Goal: Task Accomplishment & Management: Complete application form

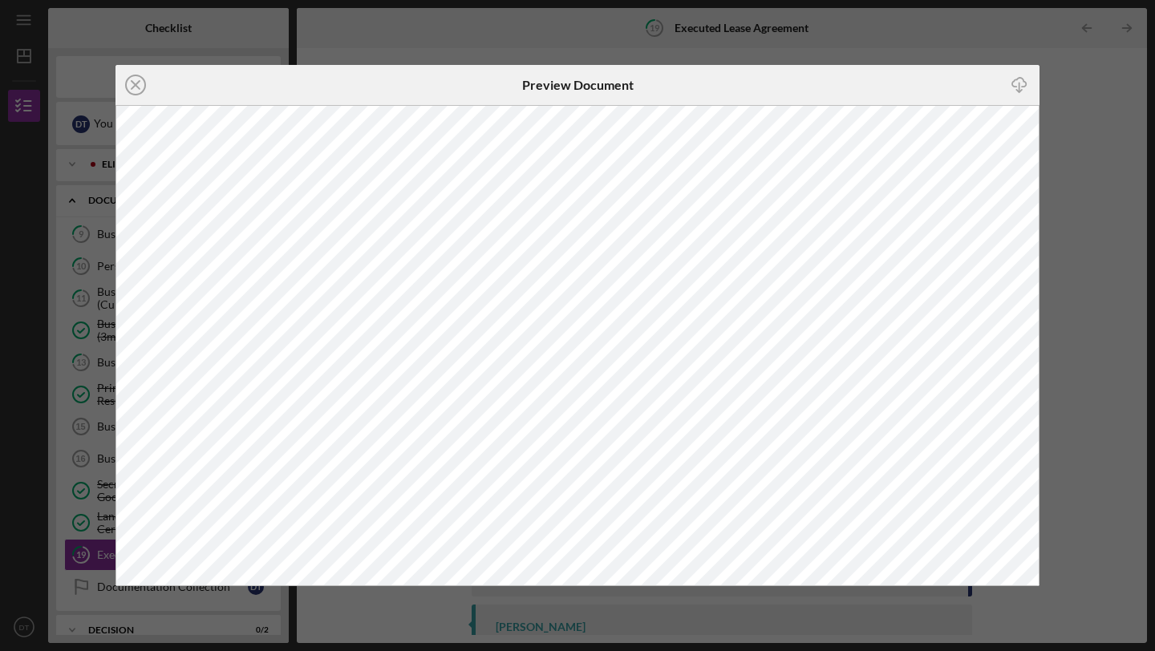
scroll to position [92, 0]
click at [140, 81] on line at bounding box center [135, 85] width 8 height 8
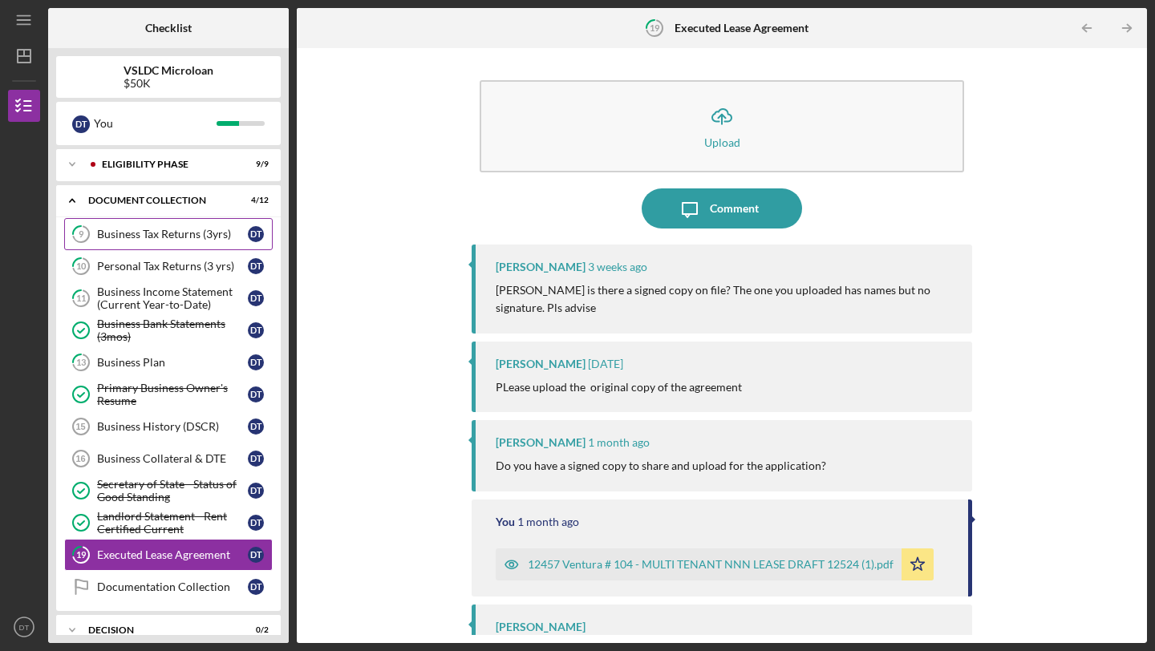
click at [153, 233] on div "Business Tax Returns (3yrs)" at bounding box center [172, 234] width 151 height 13
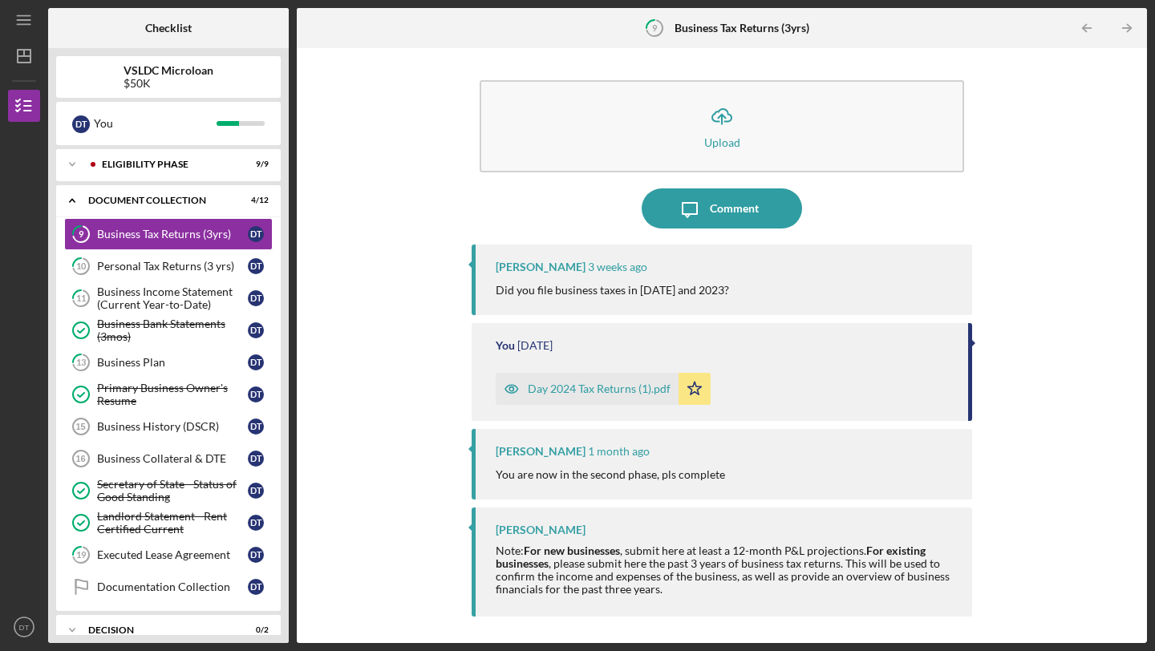
click at [570, 390] on div "Day 2024 Tax Returns (1).pdf" at bounding box center [599, 388] width 143 height 13
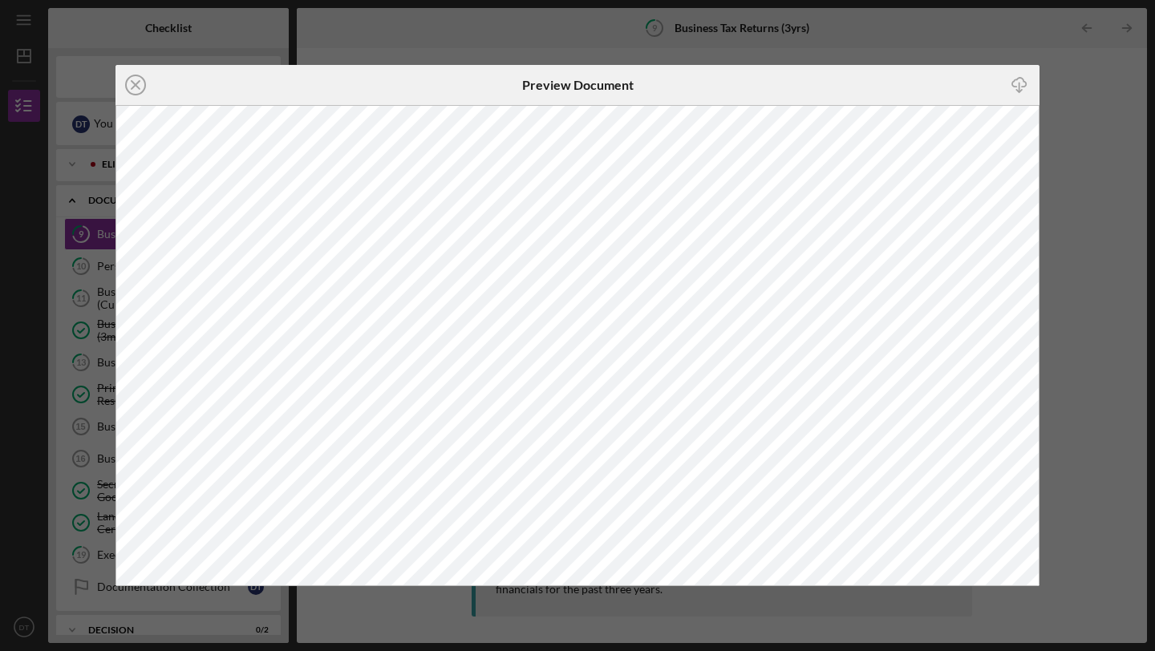
click at [1076, 91] on div "Icon/Close Preview Document Icon/Download" at bounding box center [577, 325] width 1155 height 651
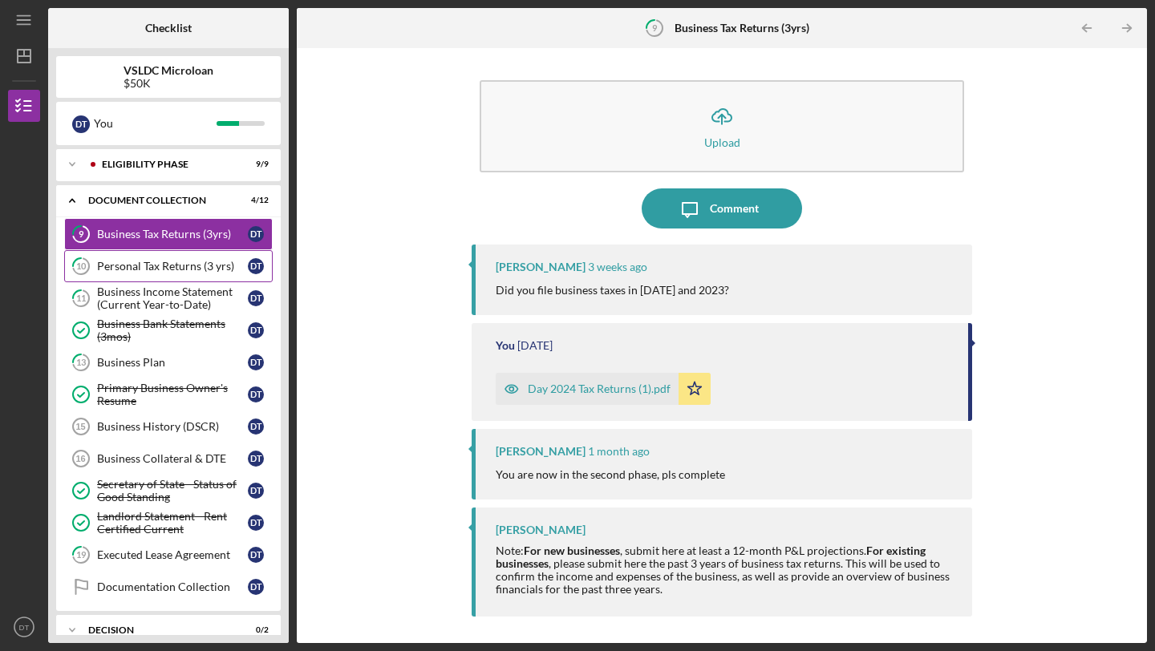
click at [188, 271] on div "Personal Tax Returns (3 yrs)" at bounding box center [172, 266] width 151 height 13
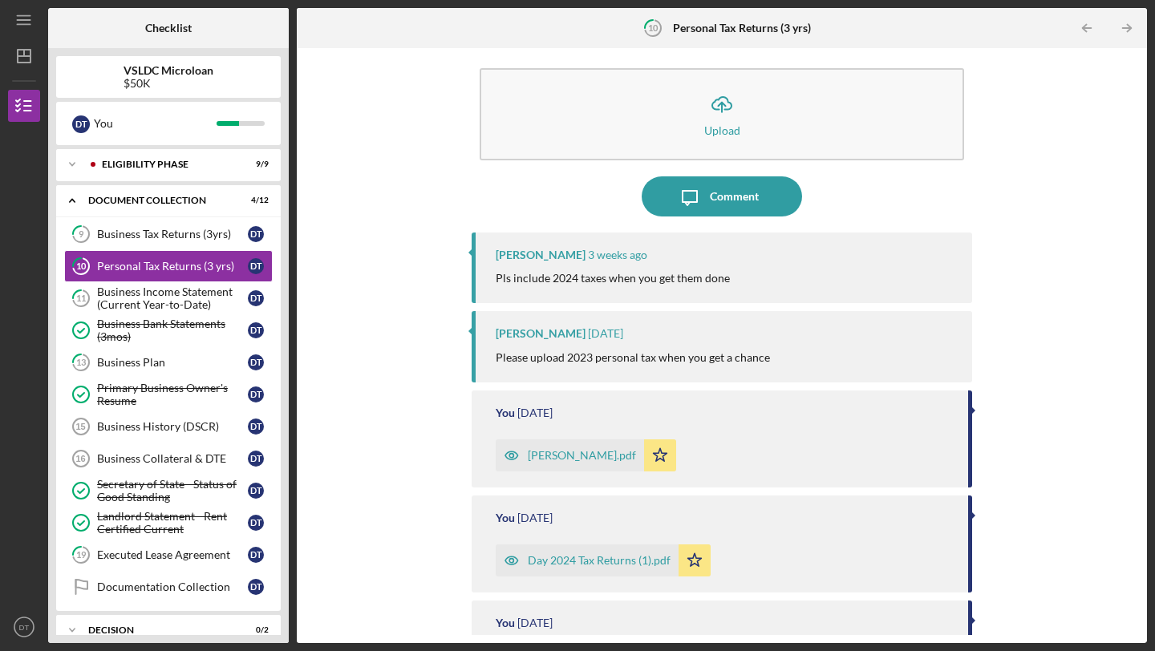
scroll to position [147, 0]
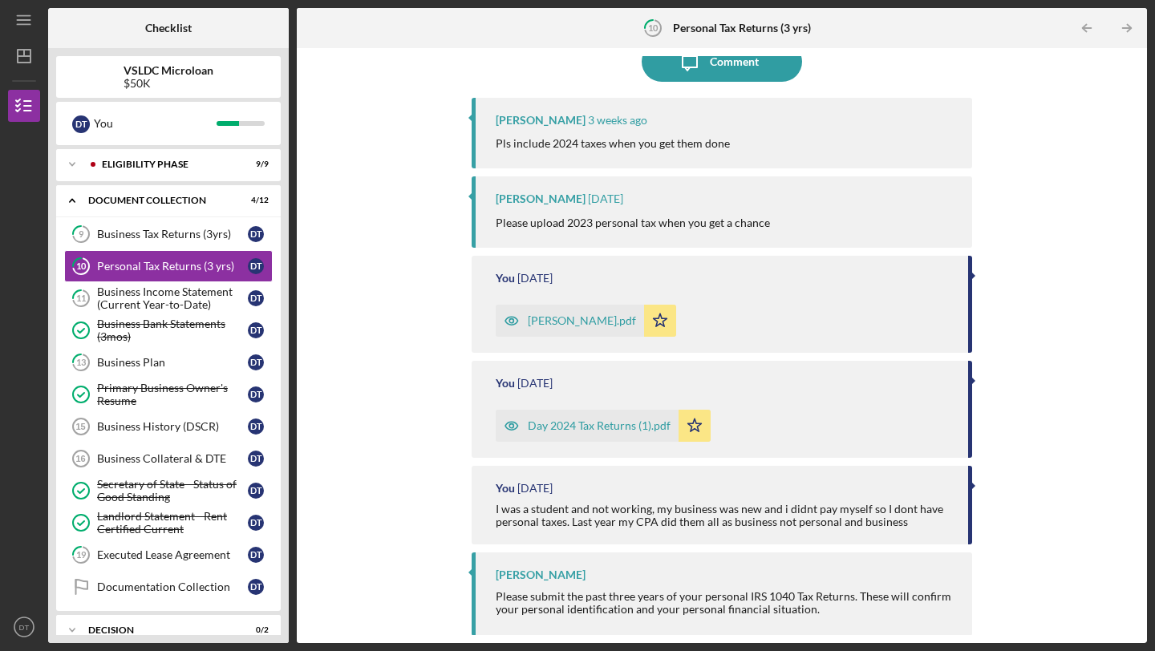
click at [543, 322] on div "[PERSON_NAME].pdf" at bounding box center [582, 320] width 108 height 13
